Goal: Use online tool/utility: Utilize a website feature to perform a specific function

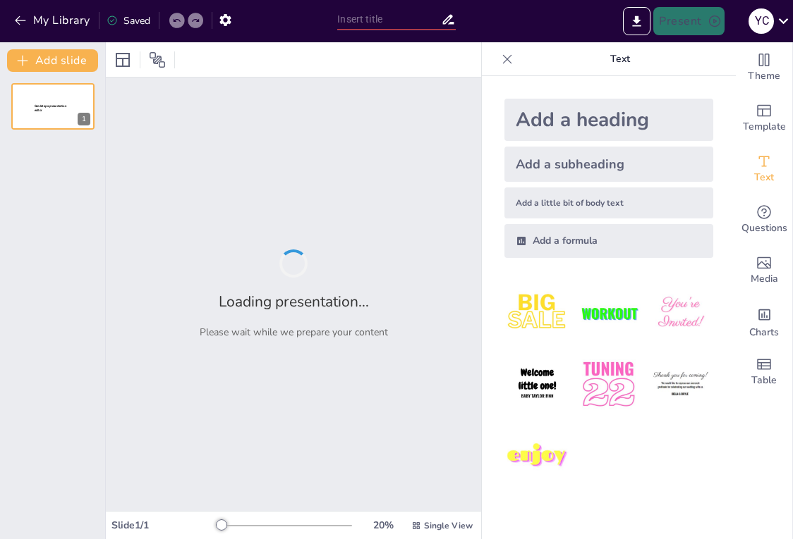
type input "New Sendsteps"
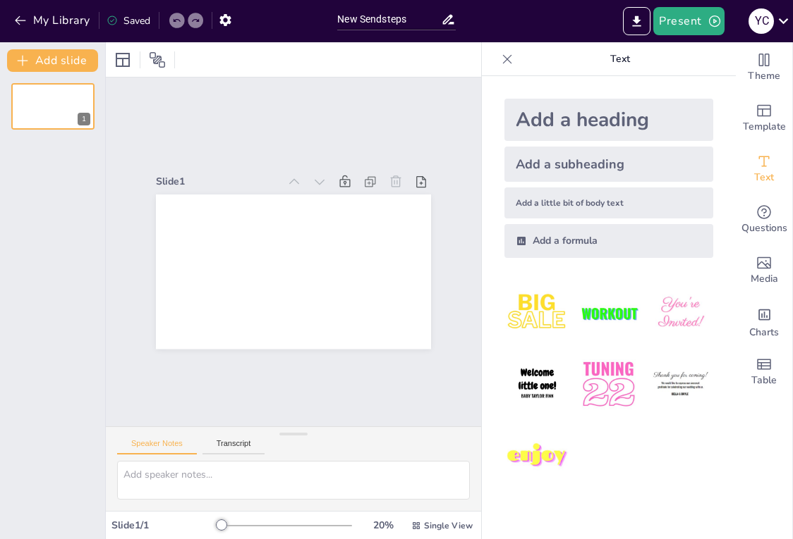
click at [533, 318] on img at bounding box center [537, 314] width 66 height 66
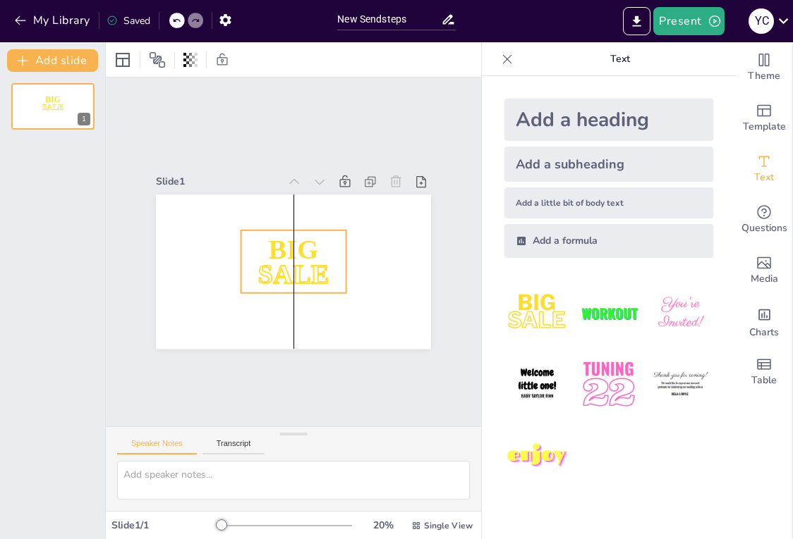
drag, startPoint x: 240, startPoint y: 259, endPoint x: 269, endPoint y: 261, distance: 29.0
click at [269, 261] on span "SALE" at bounding box center [280, 270] width 75 height 66
click at [607, 373] on img at bounding box center [608, 385] width 66 height 66
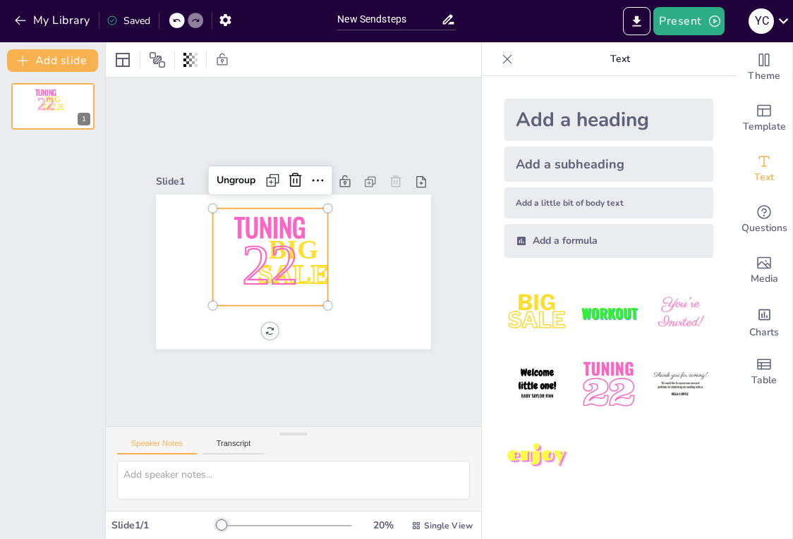
click at [649, 398] on img at bounding box center [680, 385] width 66 height 66
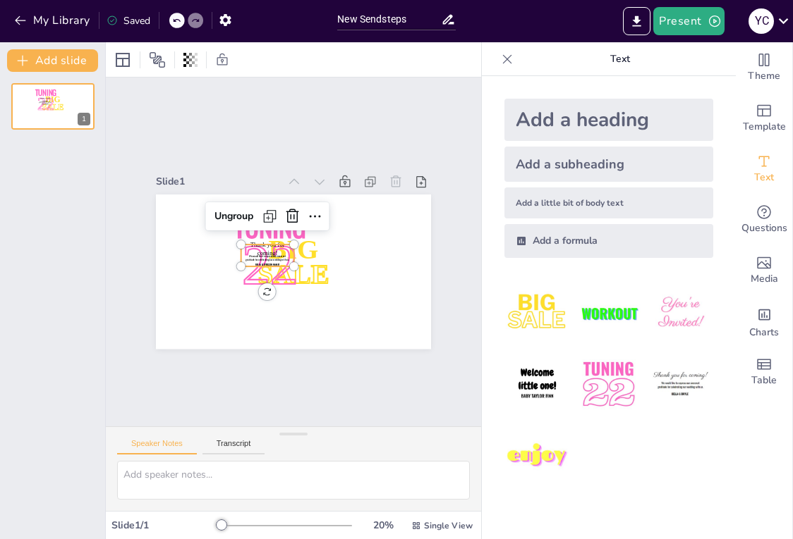
click at [676, 379] on img at bounding box center [680, 385] width 66 height 66
click at [672, 322] on img at bounding box center [680, 314] width 66 height 66
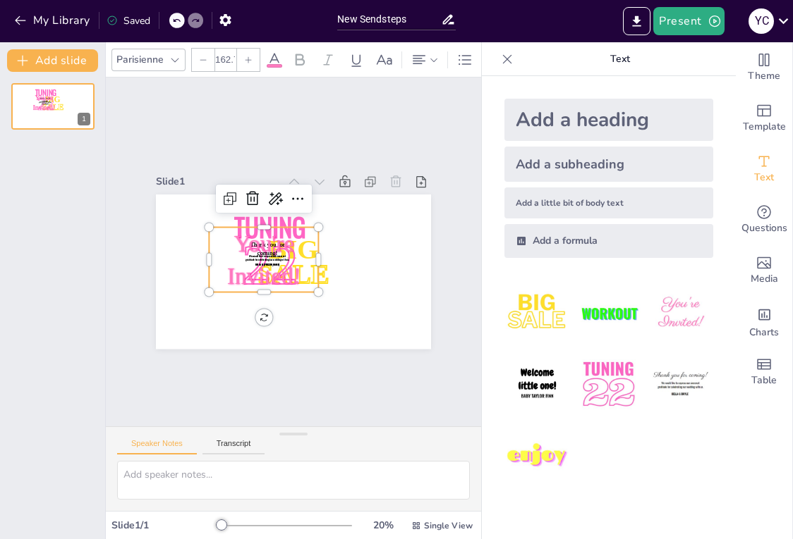
click at [578, 331] on img at bounding box center [608, 314] width 66 height 66
type input "162.7"
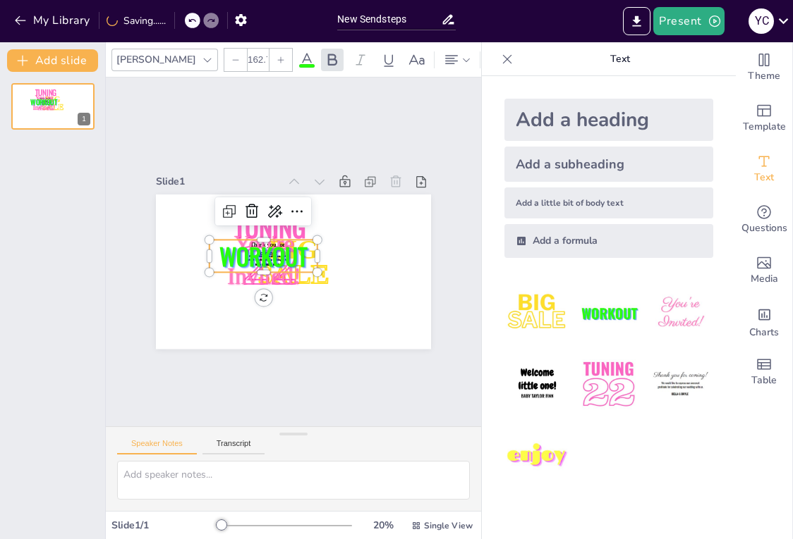
drag, startPoint x: 562, startPoint y: 370, endPoint x: 563, endPoint y: 405, distance: 36.0
click at [561, 374] on div at bounding box center [608, 384] width 231 height 231
click at [566, 413] on div at bounding box center [608, 384] width 231 height 231
